Goal: Information Seeking & Learning: Learn about a topic

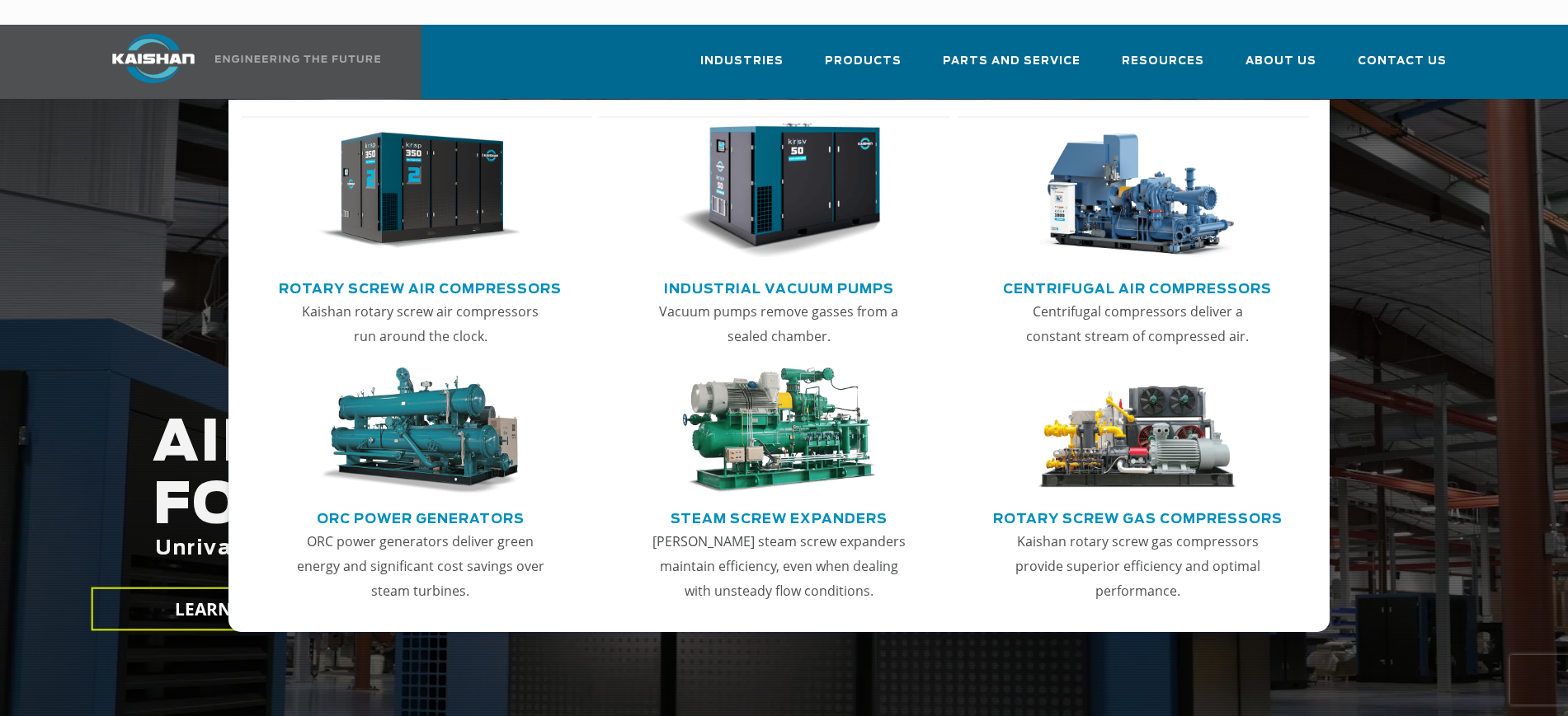
click at [423, 182] on img "Main menu" at bounding box center [420, 191] width 203 height 137
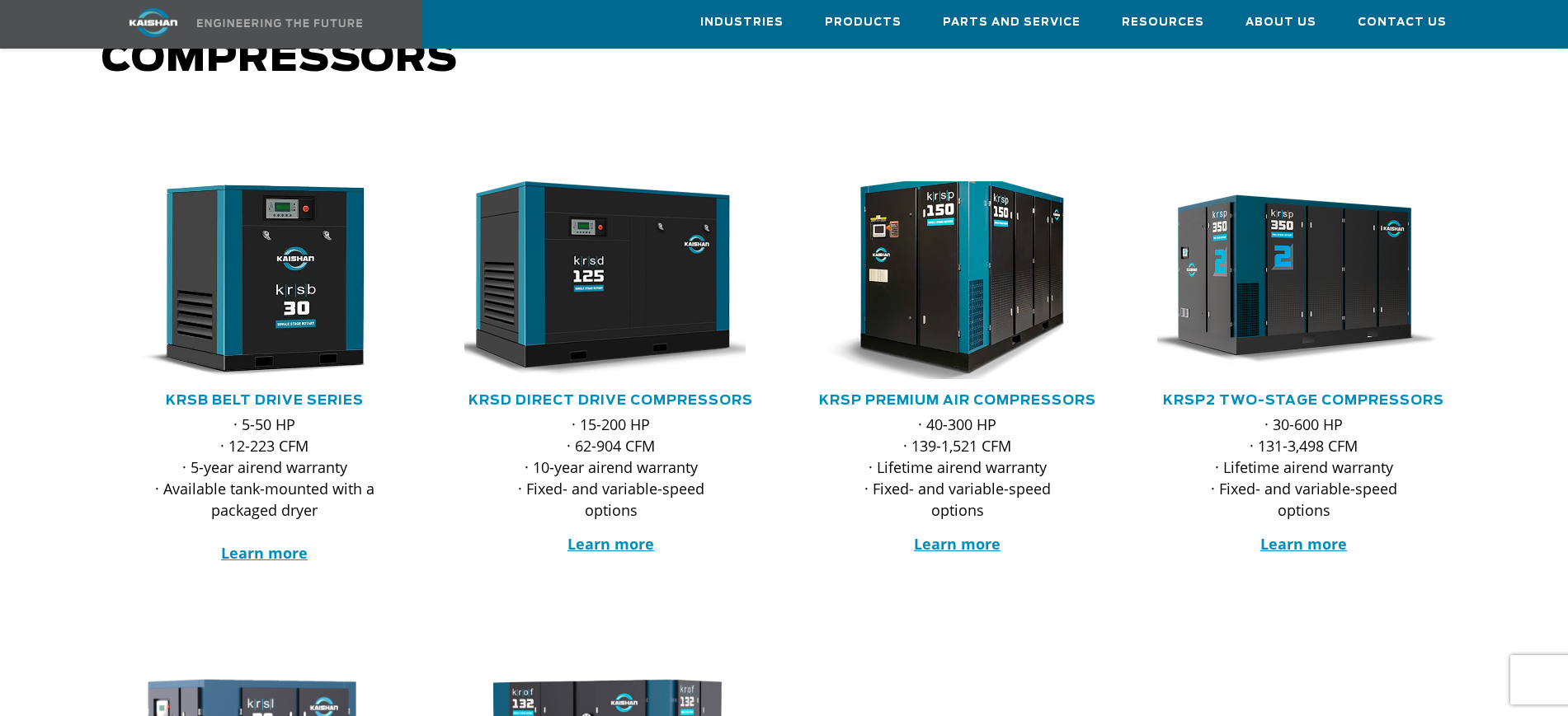
scroll to position [206, 0]
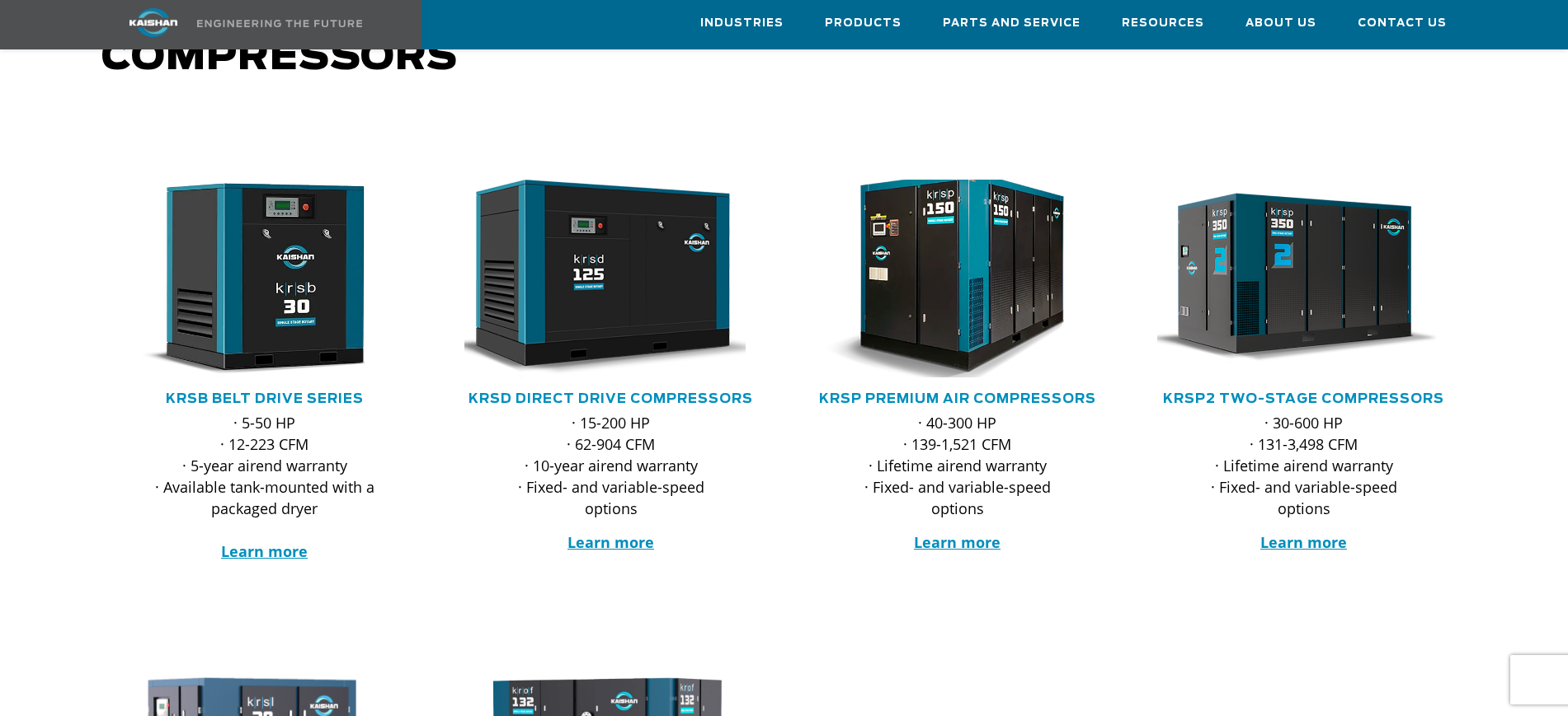
click at [976, 278] on img at bounding box center [945, 278] width 323 height 218
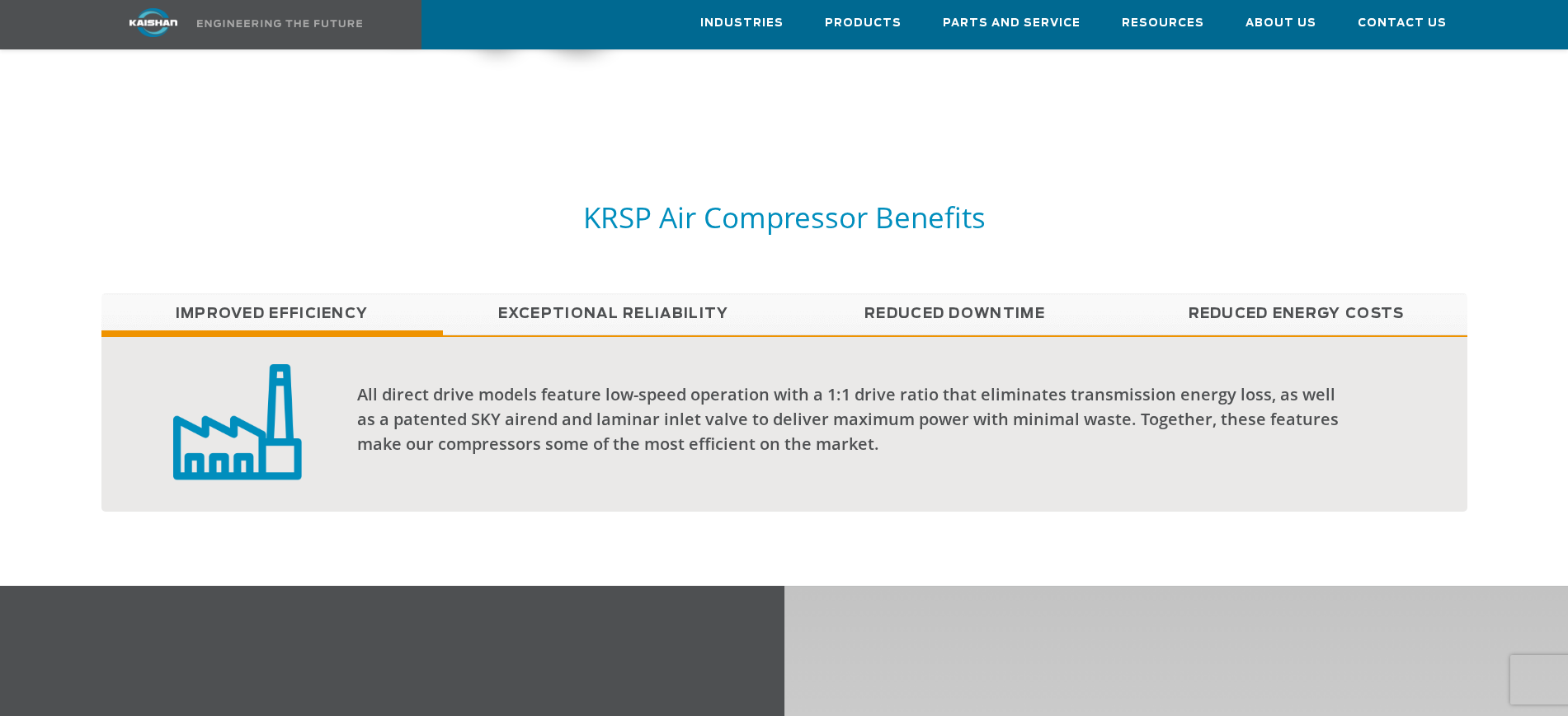
scroll to position [1442, 0]
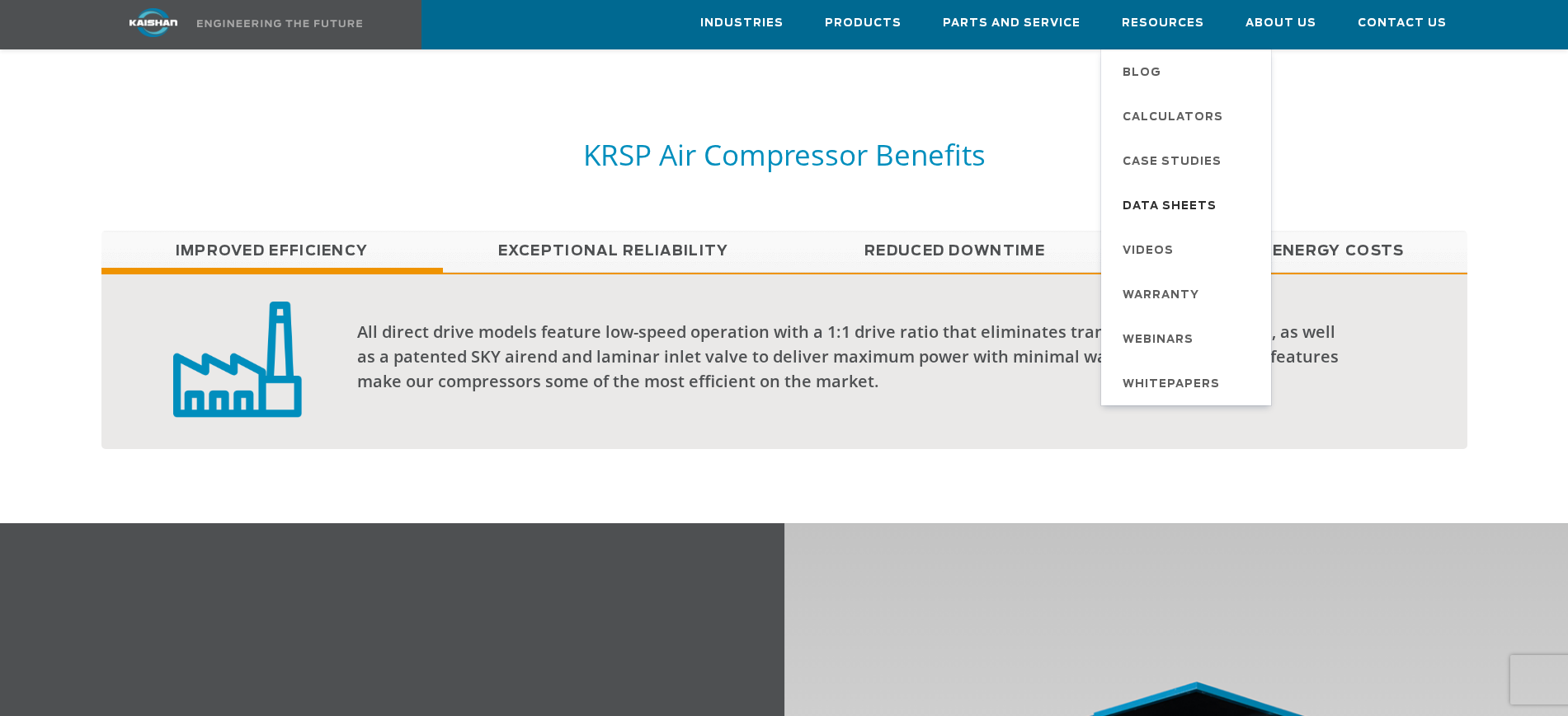
click at [1199, 193] on span "Data Sheets" at bounding box center [1169, 207] width 94 height 28
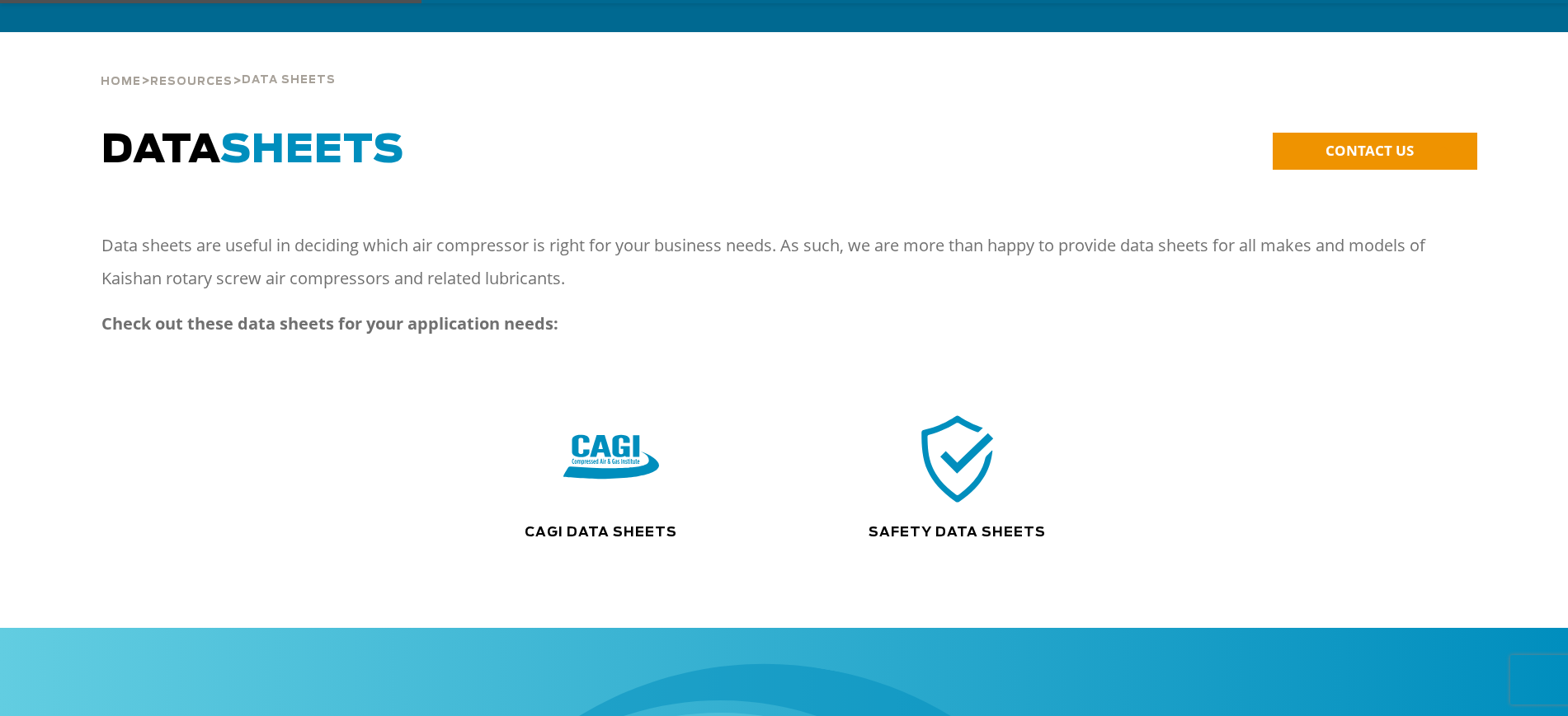
scroll to position [103, 0]
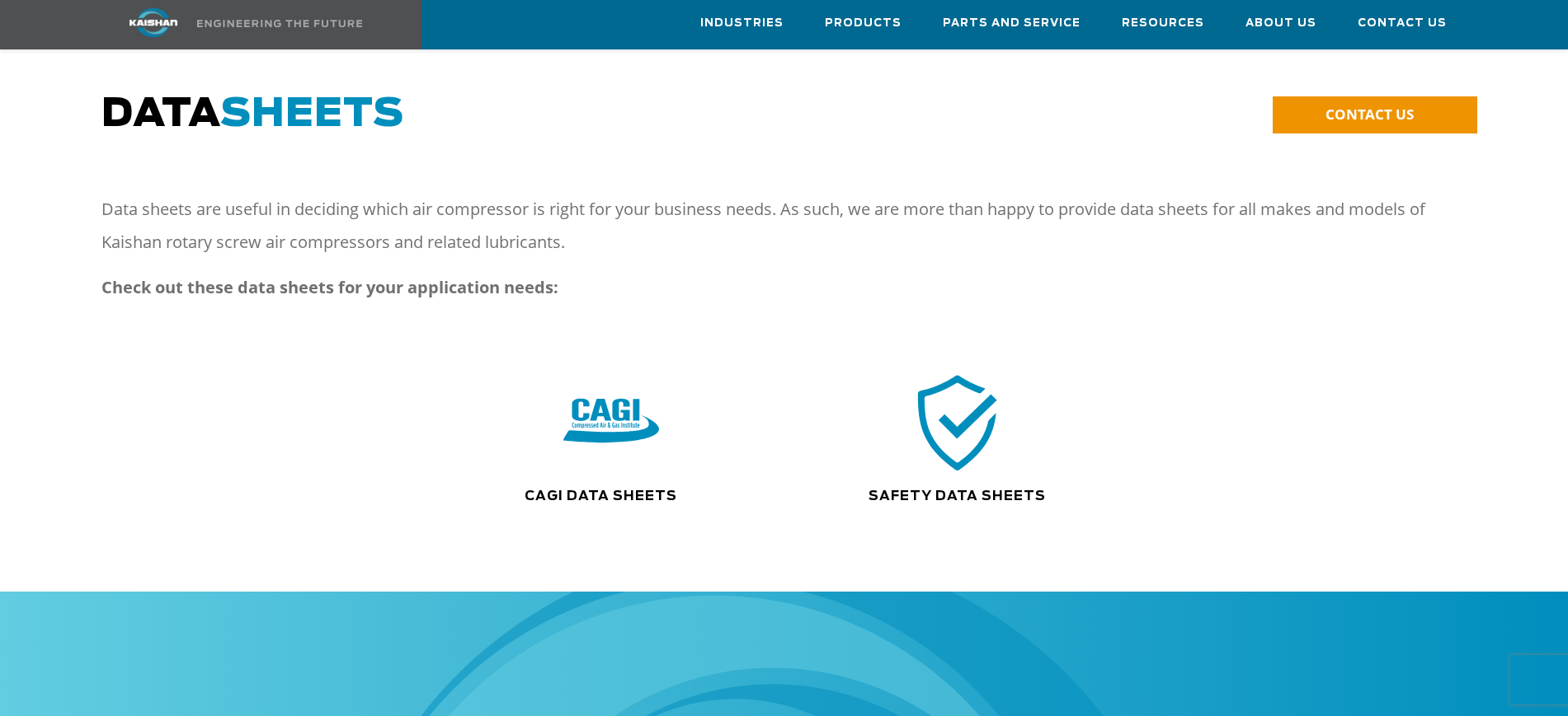
click at [972, 391] on img at bounding box center [957, 422] width 106 height 106
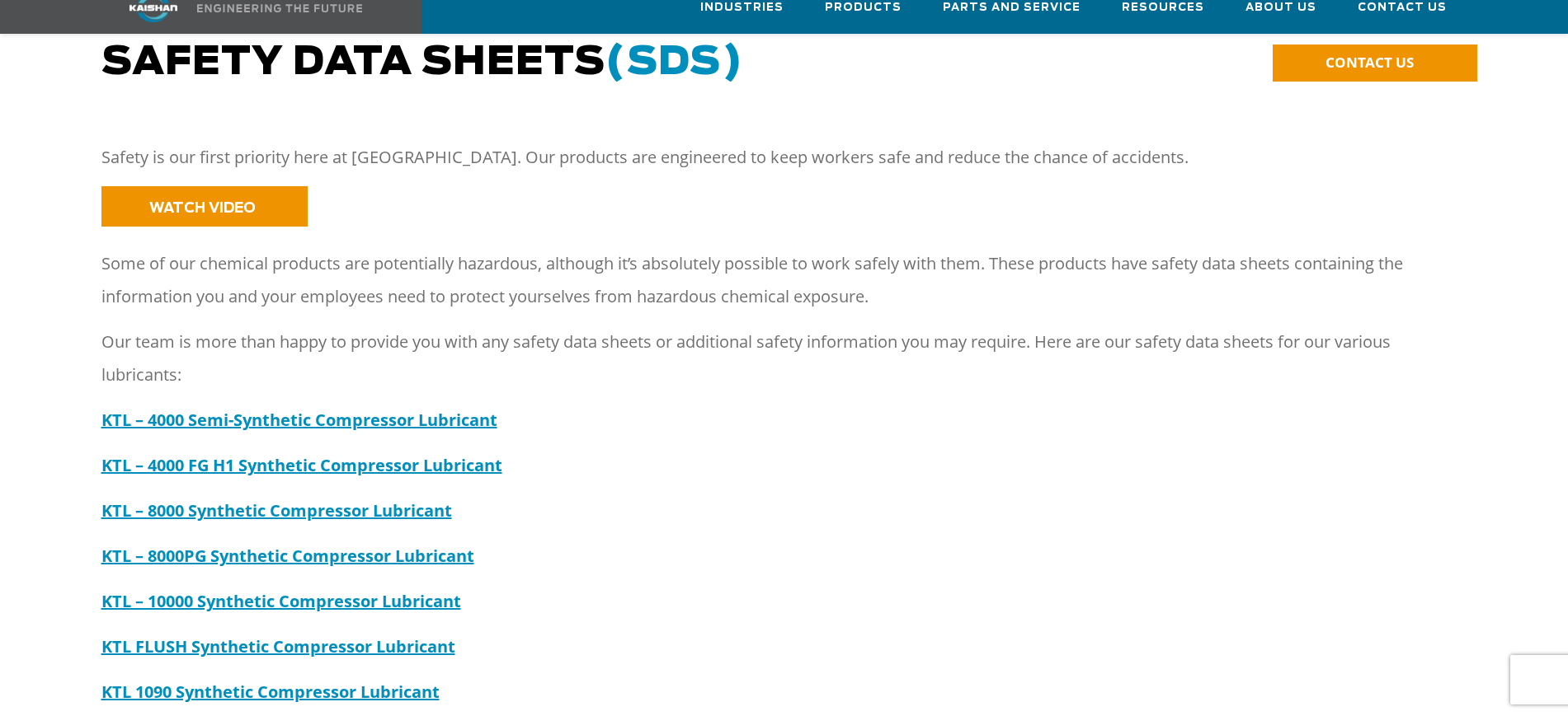
scroll to position [309, 0]
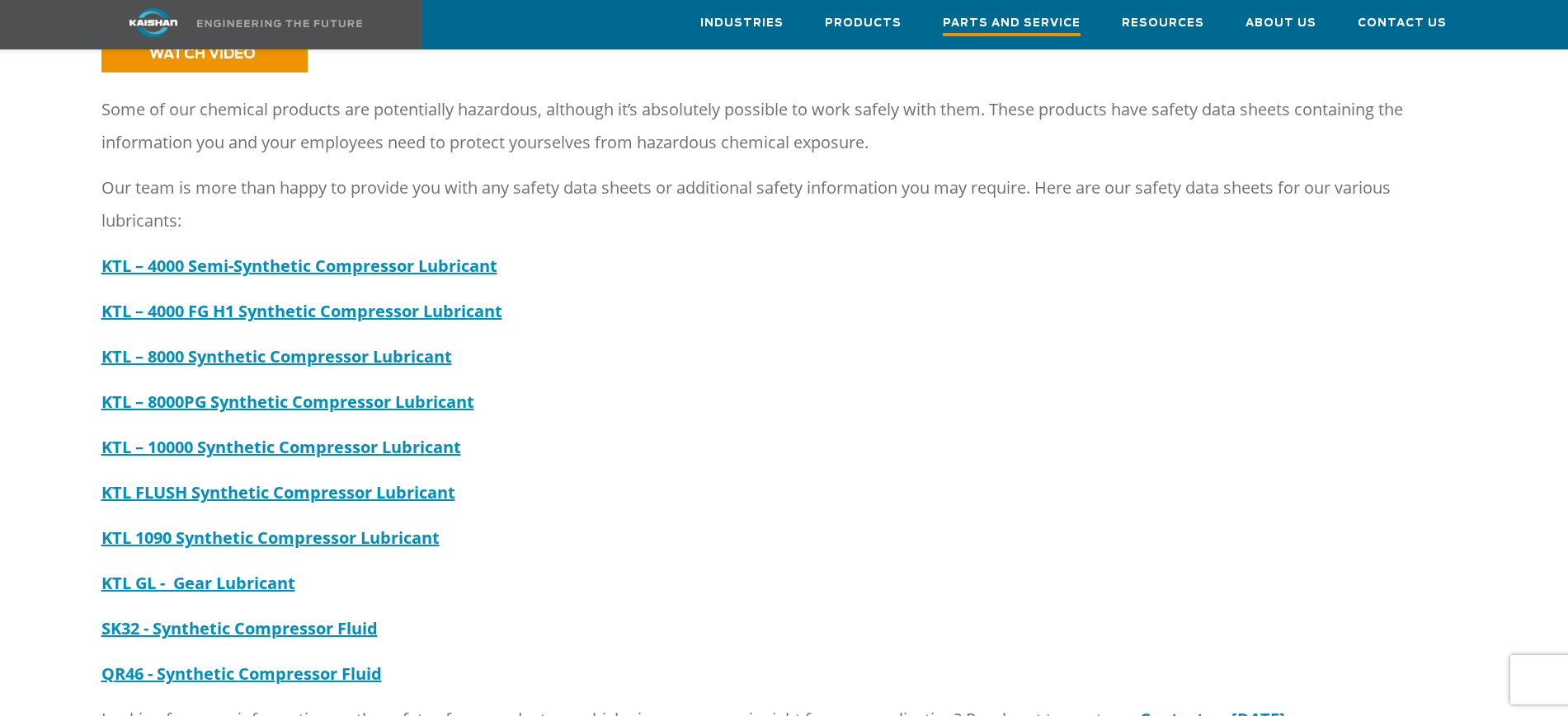
click at [1029, 15] on span "Parts and Service" at bounding box center [1011, 25] width 138 height 22
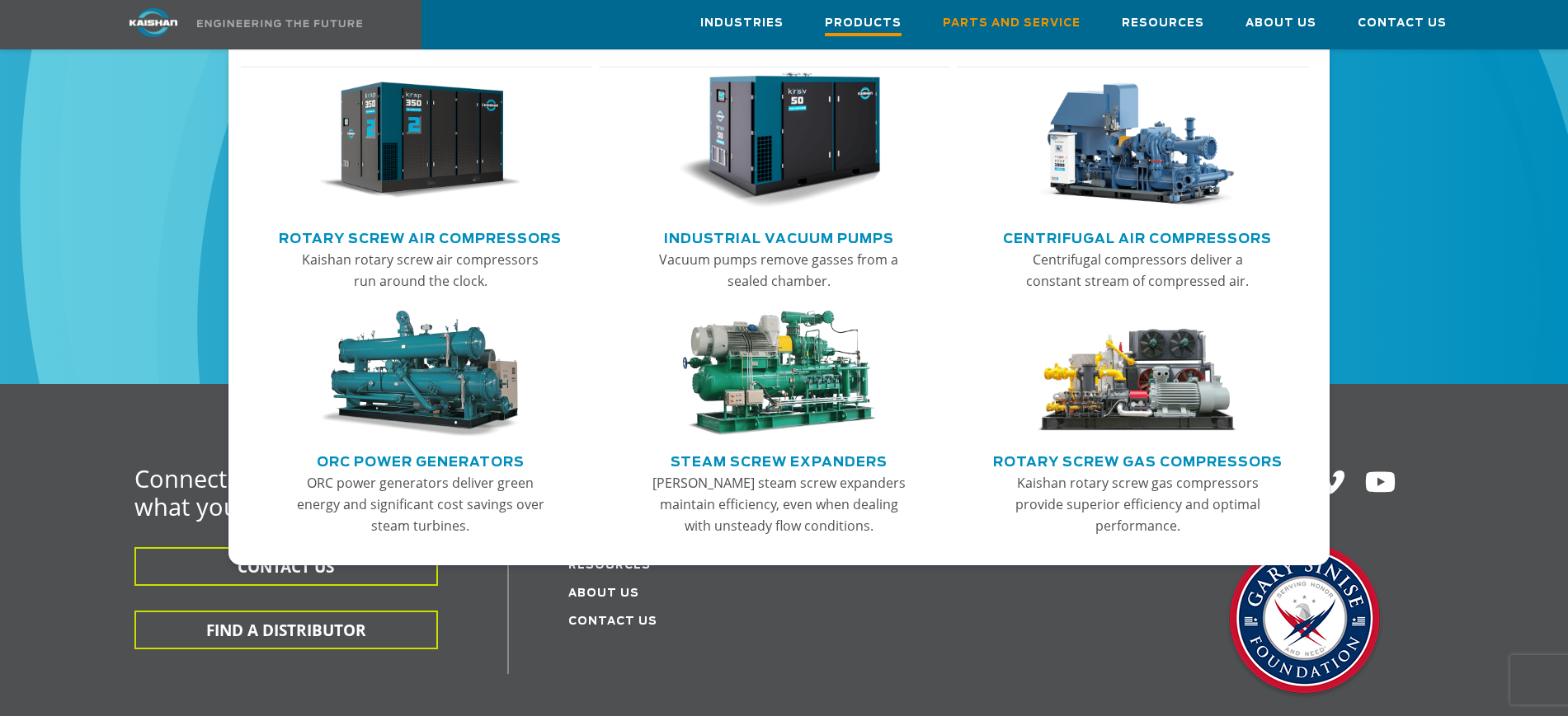
scroll to position [1862, 0]
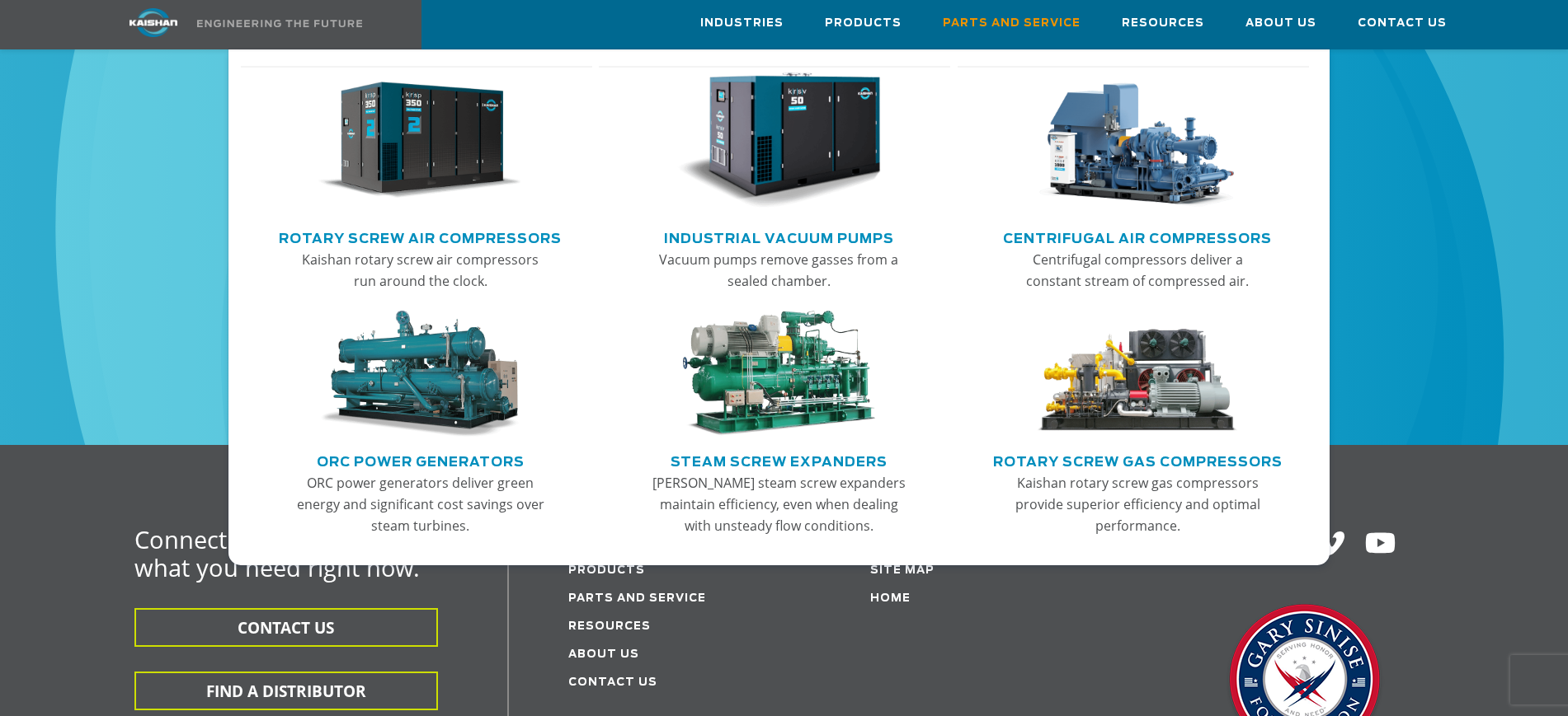
click at [415, 167] on img "Main menu" at bounding box center [420, 140] width 203 height 137
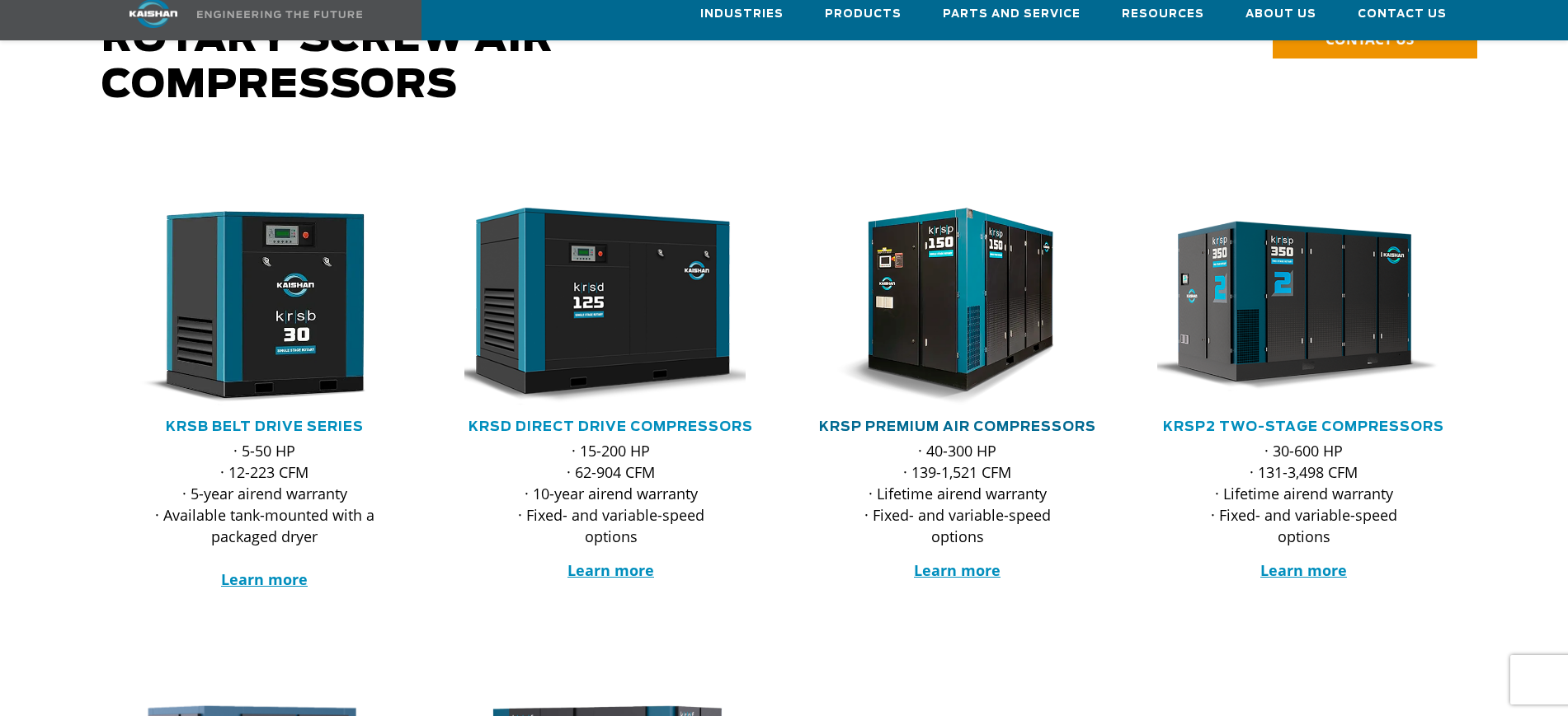
scroll to position [309, 0]
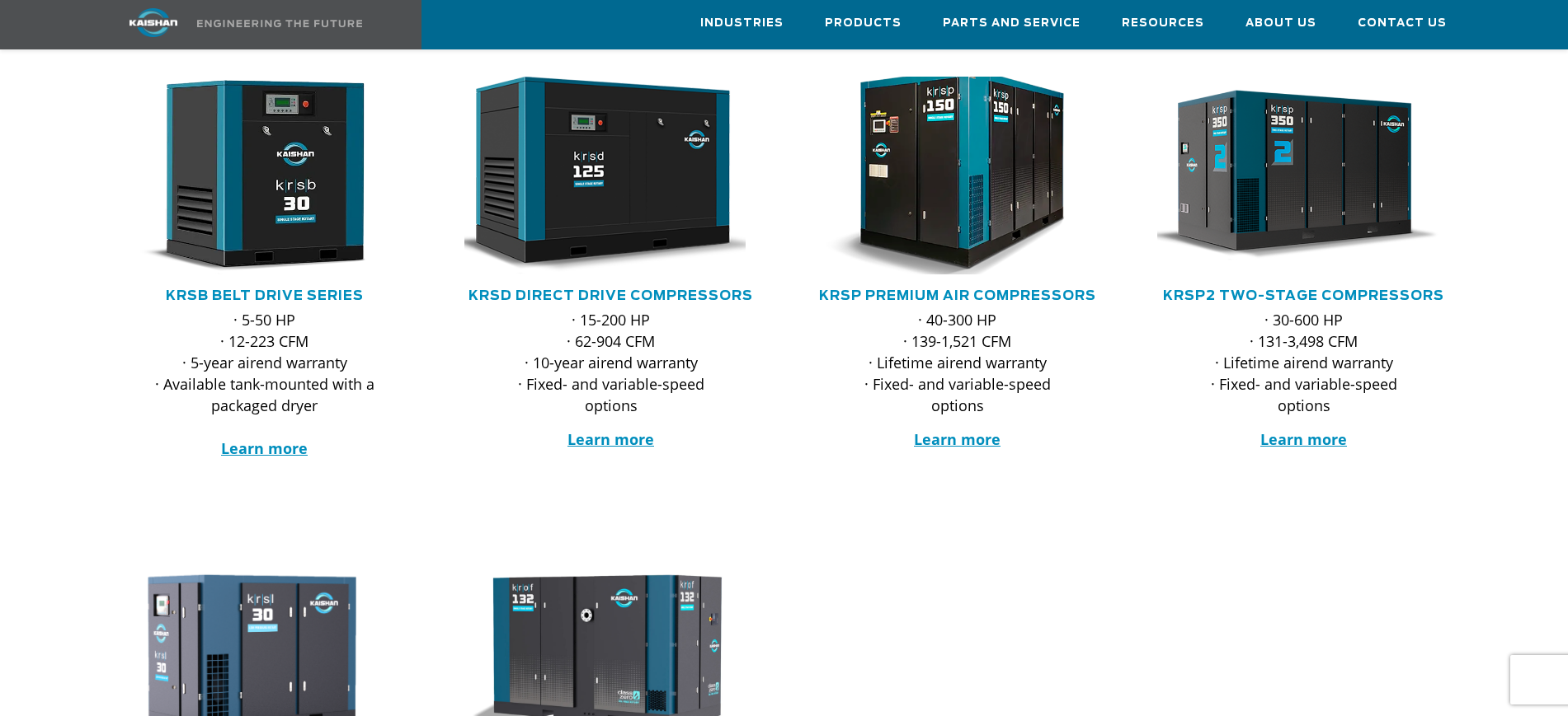
click at [938, 192] on img at bounding box center [945, 175] width 323 height 218
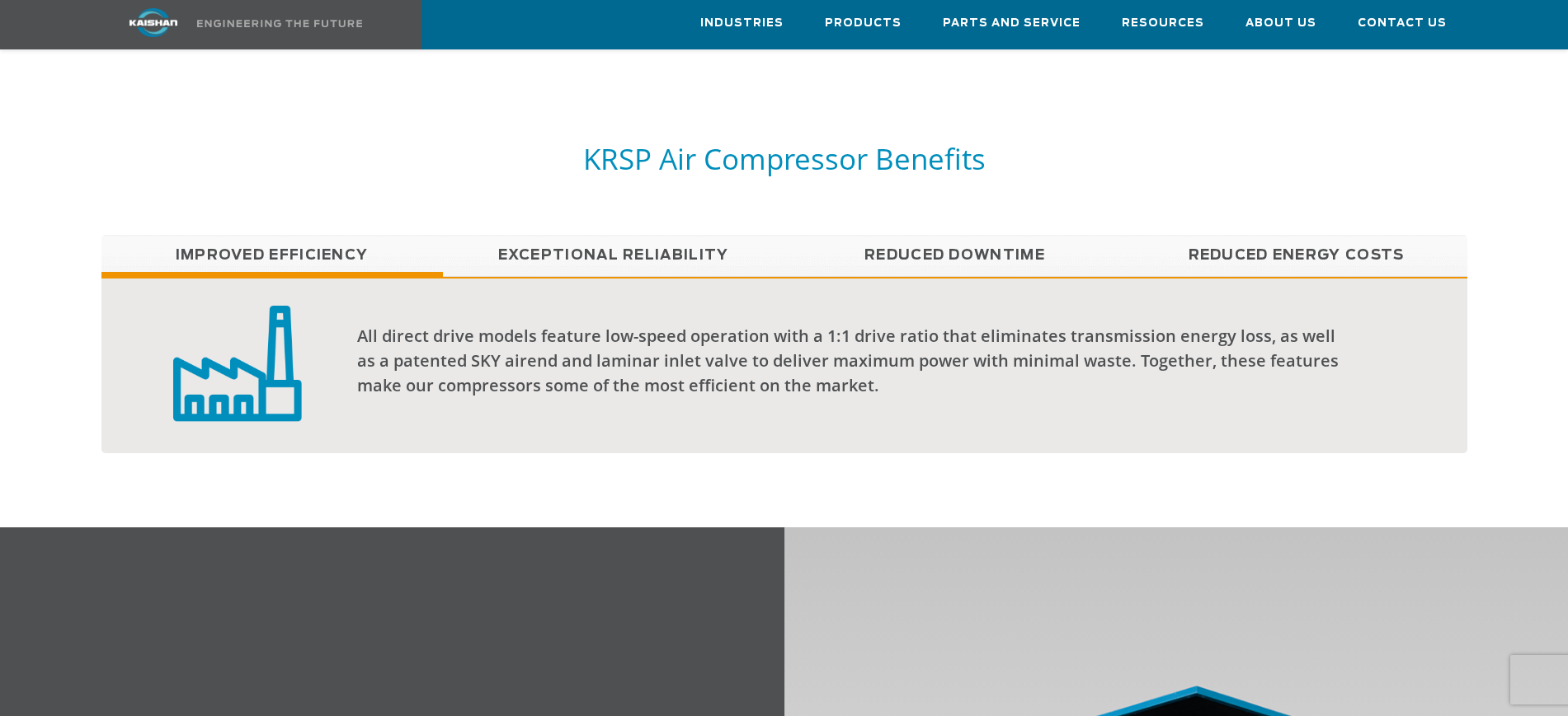
scroll to position [1442, 0]
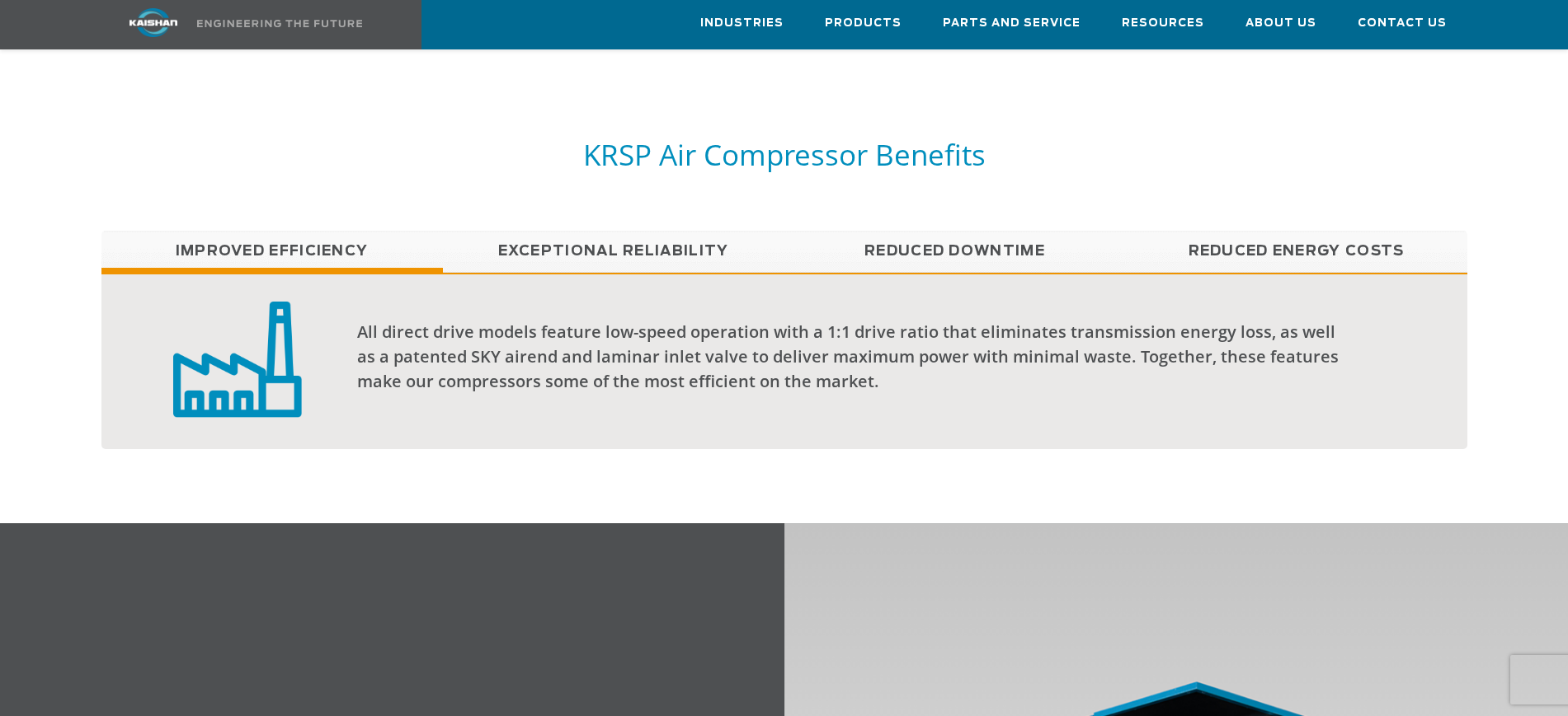
click at [595, 231] on link "Exceptional reliability" at bounding box center [614, 251] width 342 height 41
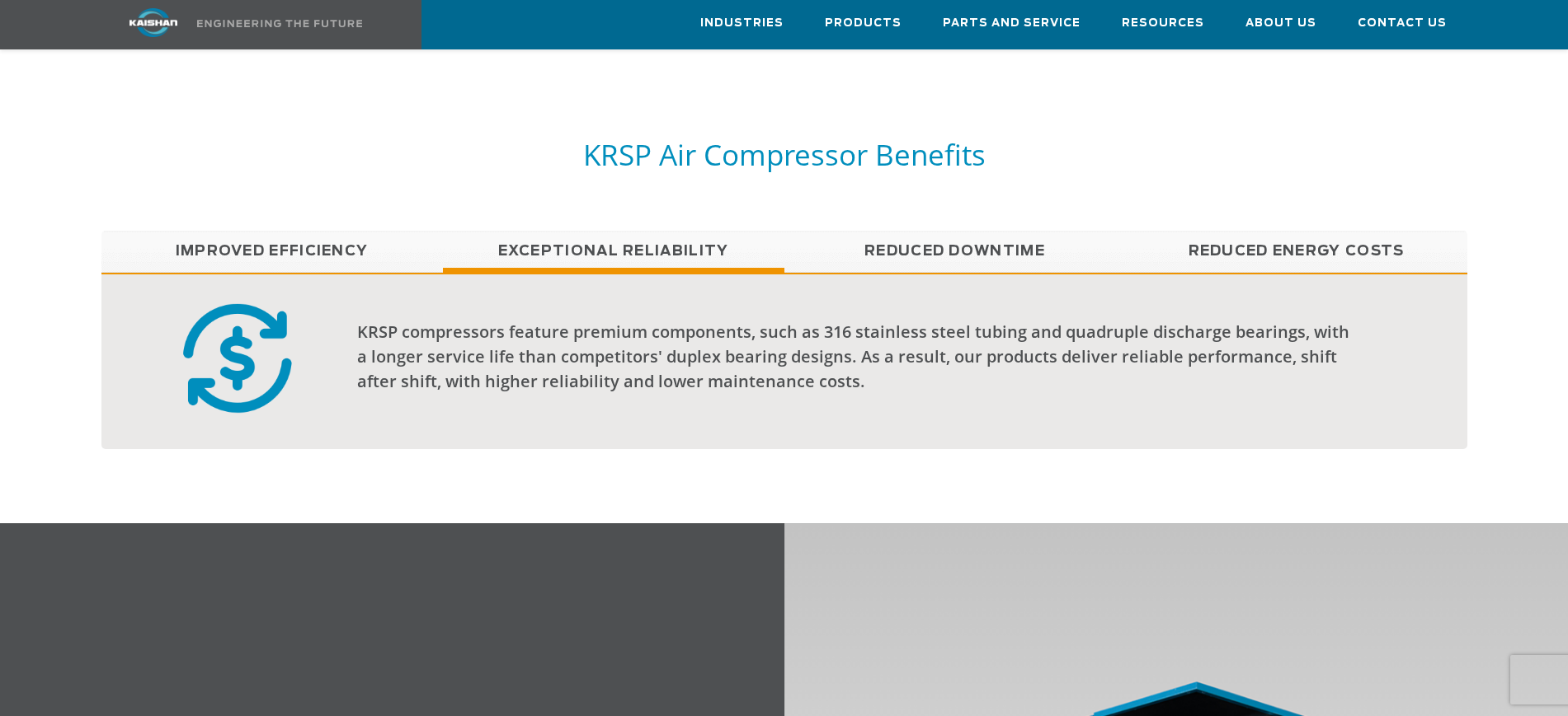
click at [926, 232] on link "Reduced Downtime" at bounding box center [955, 251] width 342 height 41
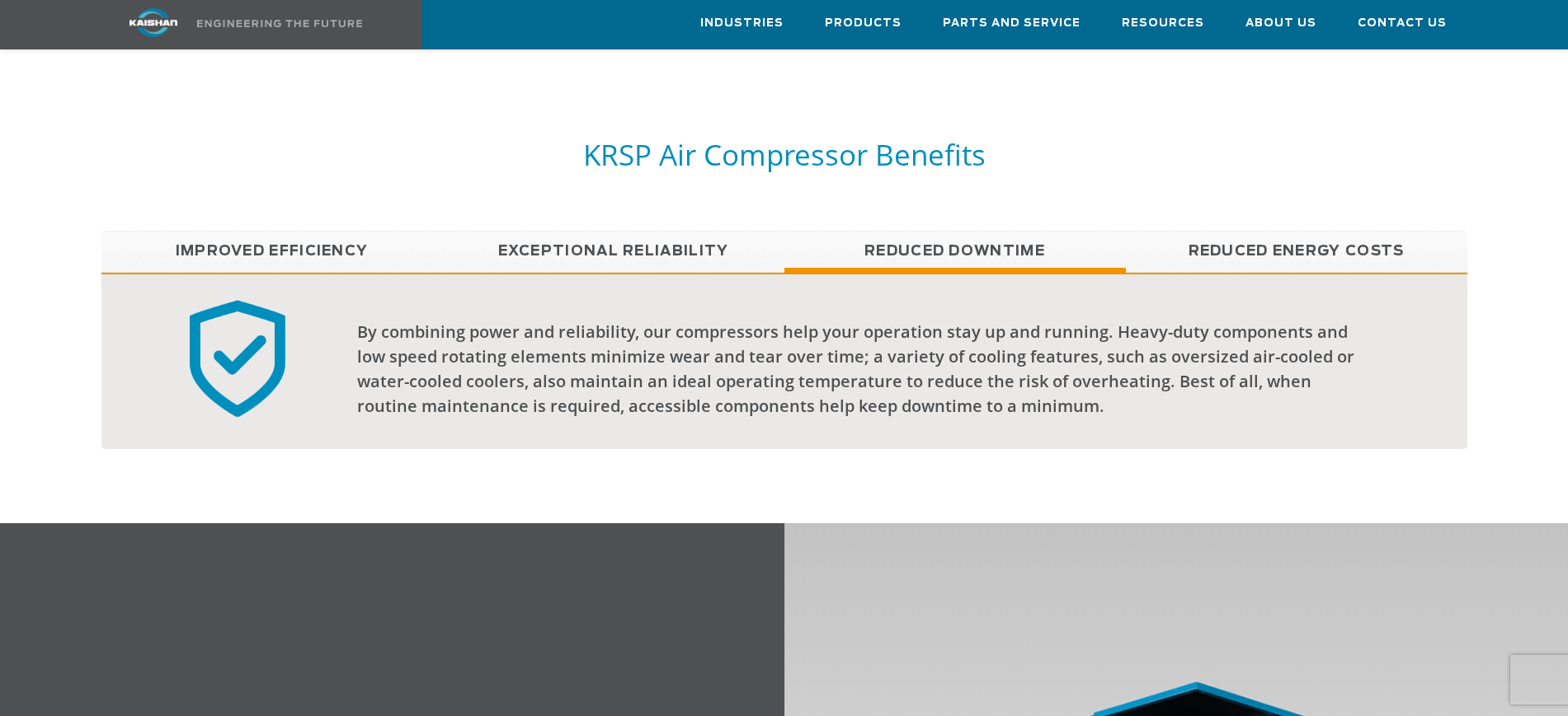
click at [1239, 230] on link "Reduced Energy Costs" at bounding box center [1297, 251] width 342 height 41
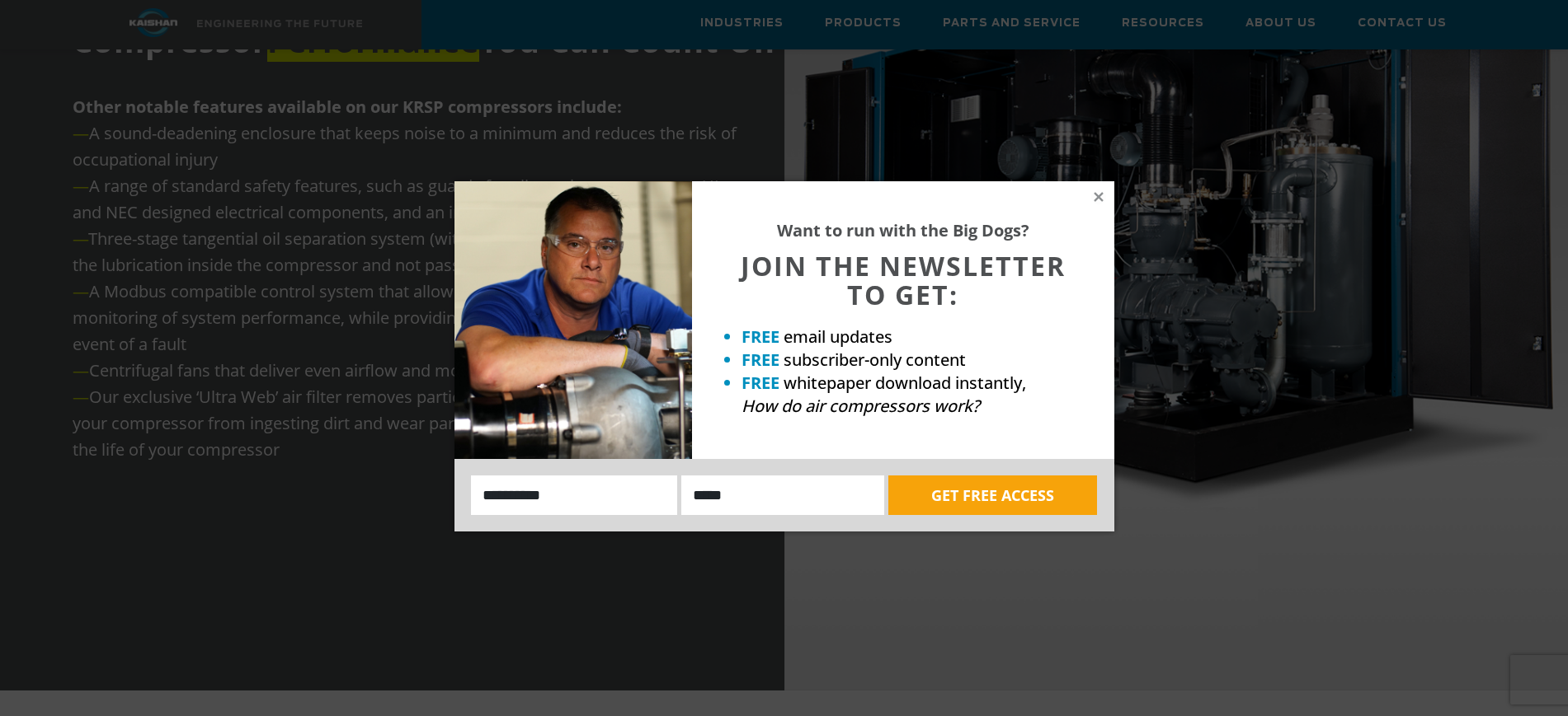
scroll to position [2164, 0]
click at [1096, 197] on icon at bounding box center [1099, 196] width 9 height 9
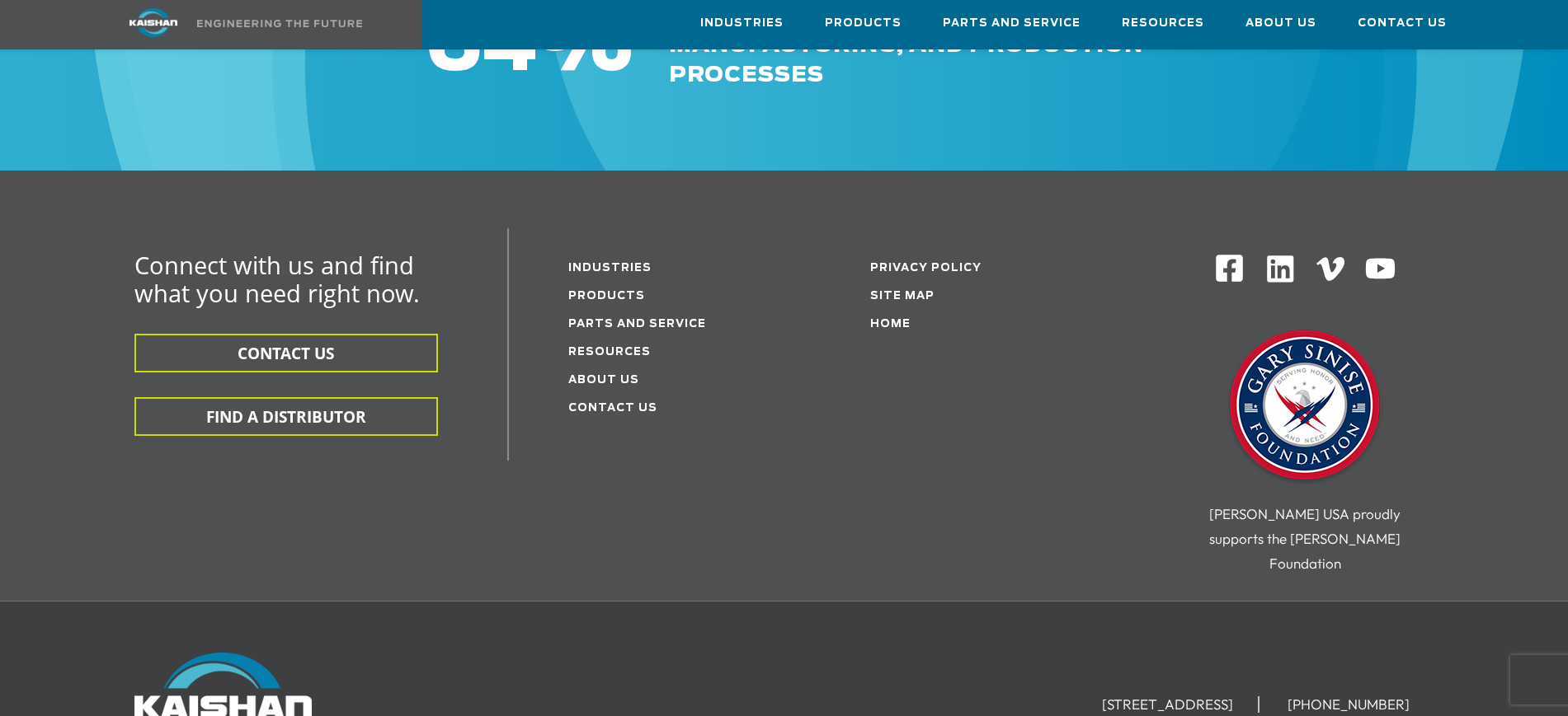
scroll to position [5254, 0]
